Goal: Submit feedback/report problem

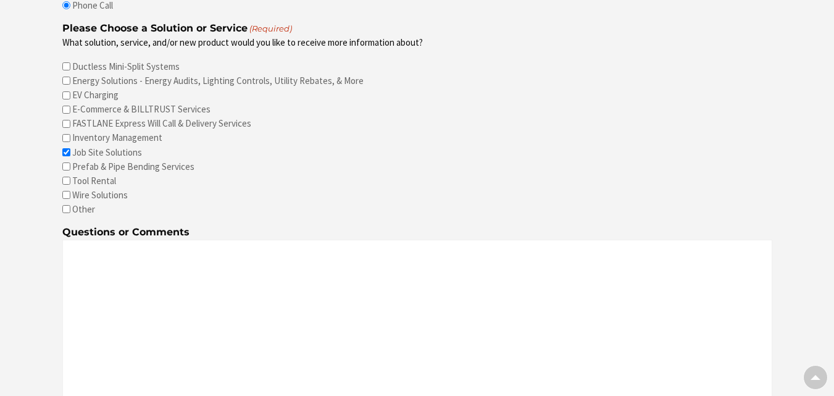
click at [25, 314] on div at bounding box center [417, 88] width 834 height 895
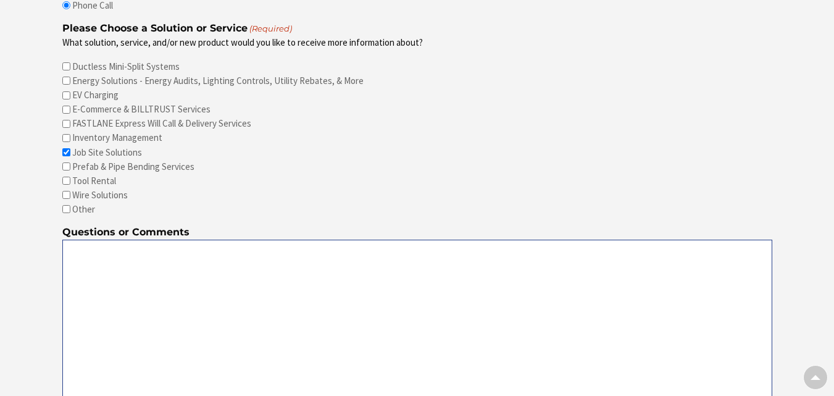
click at [103, 298] on textarea "Questions or Comments" at bounding box center [417, 329] width 710 height 178
paste textarea "Lore ipsumdol sit amet consecte adi elitseddo :( Ei temporinci utlab et dolo ma…"
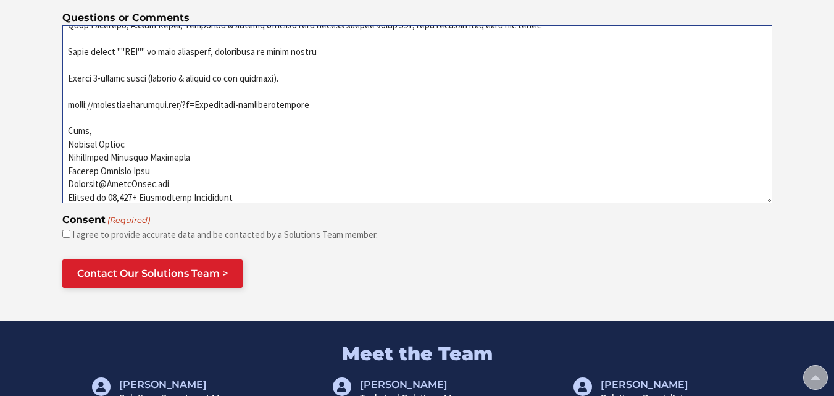
scroll to position [1051, 0]
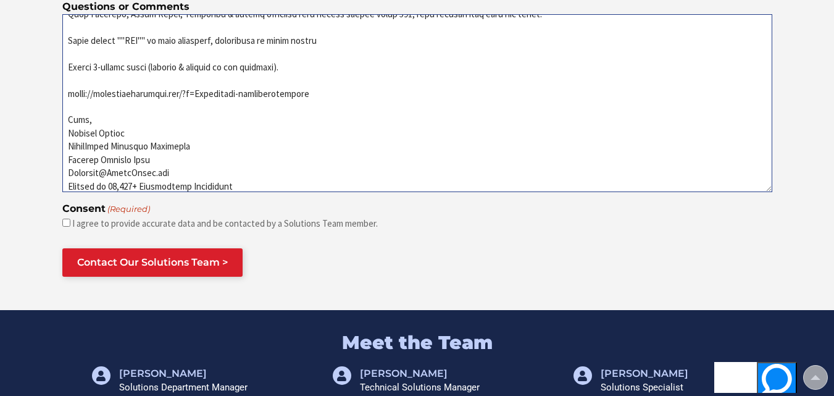
type textarea "Lore ipsumdol sit amet consecte adi elitseddo :( Ei temporinci utlab et dolo ma…"
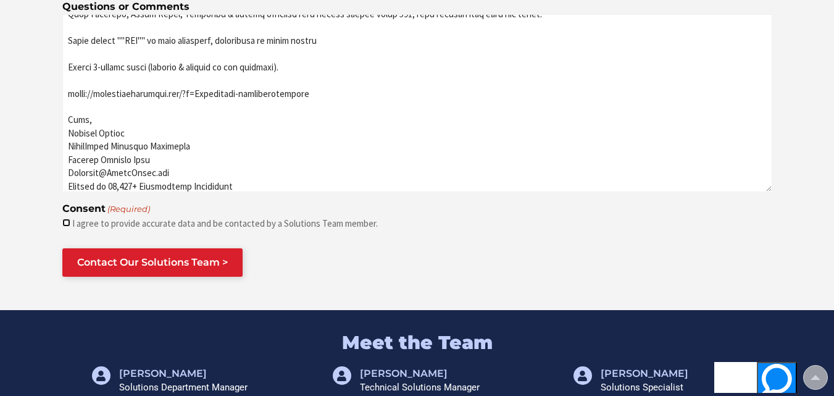
click at [66, 219] on input "I agree to provide accurate data and be contacted by a Solutions Team member." at bounding box center [66, 223] width 8 height 8
checkbox input "true"
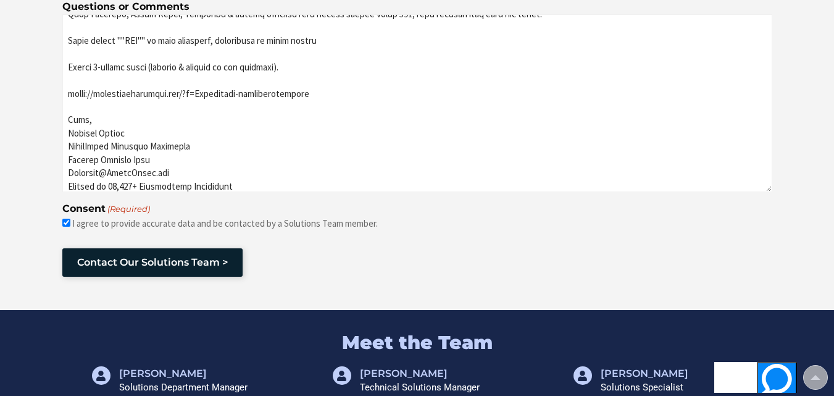
click at [75, 256] on input "Contact Our Solutions Team >" at bounding box center [152, 262] width 180 height 28
click at [77, 255] on input "Contact Our Solutions Team >" at bounding box center [152, 262] width 180 height 28
